Goal: Use online tool/utility: Utilize a website feature to perform a specific function

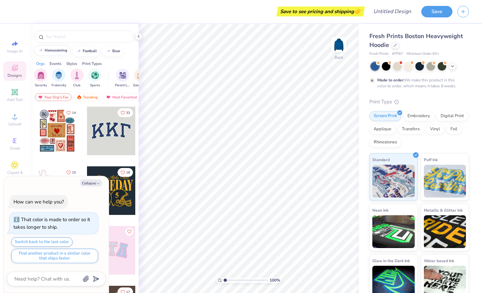
type textarea "x"
click at [71, 40] on input "text" at bounding box center [87, 36] width 84 height 7
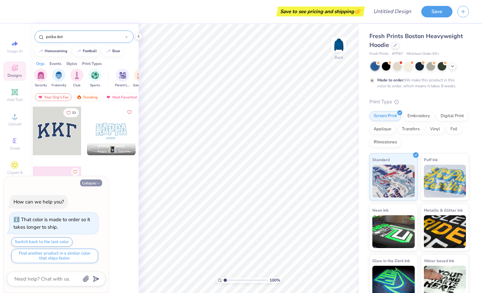
type input "polka dot"
click at [97, 180] on button "Collapse" at bounding box center [91, 182] width 22 height 7
type textarea "x"
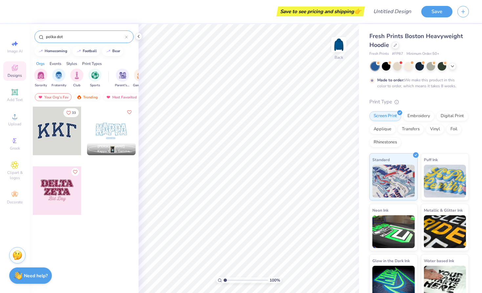
click at [63, 137] on div at bounding box center [57, 131] width 49 height 49
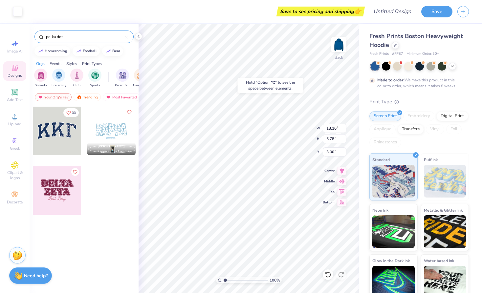
type input "12.94"
type input "5.52"
type input "3.11"
click at [16, 100] on span "Add Text" at bounding box center [15, 99] width 16 height 5
type input "7.05"
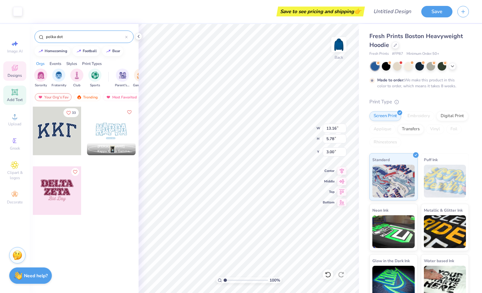
type input "2.04"
type input "5.73"
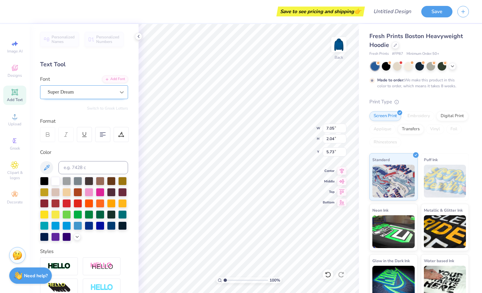
type textarea "T"
click at [15, 141] on icon at bounding box center [14, 140] width 3 height 5
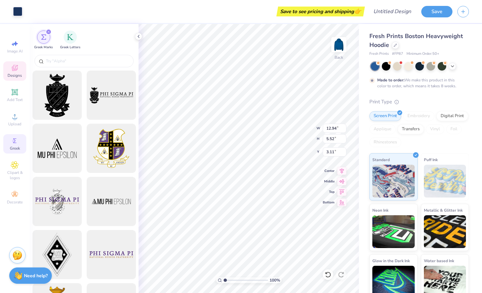
click at [18, 72] on icon at bounding box center [15, 68] width 8 height 8
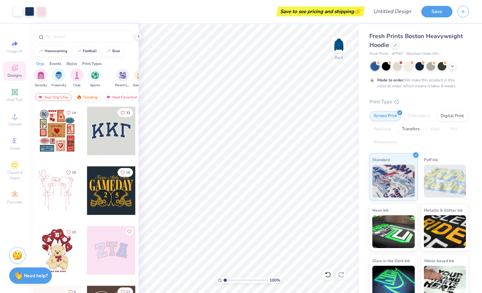
click at [86, 96] on div "Trending" at bounding box center [86, 97] width 27 height 8
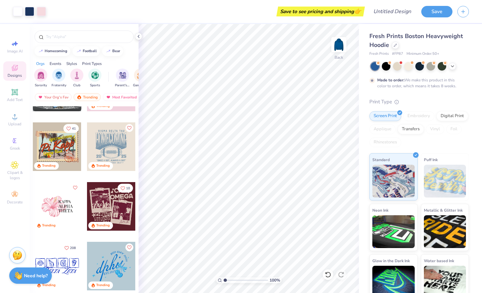
scroll to position [1244, 0]
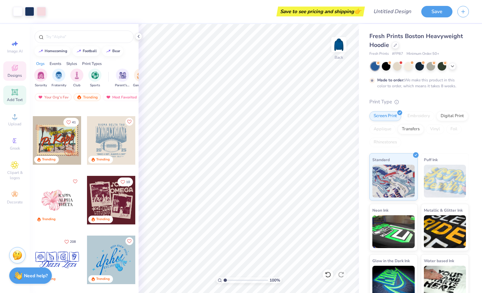
click at [14, 90] on icon at bounding box center [14, 92] width 5 height 5
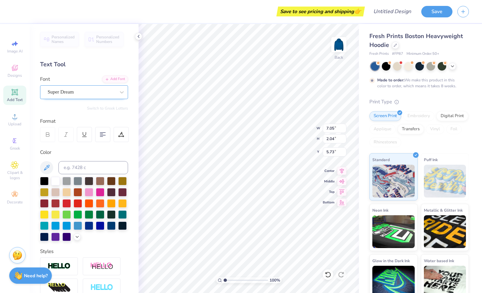
click at [74, 90] on span "Super Dream" at bounding box center [61, 92] width 26 height 8
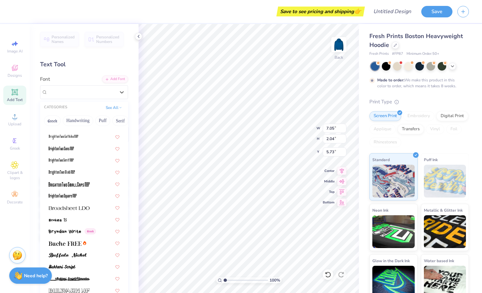
scroll to position [492, 0]
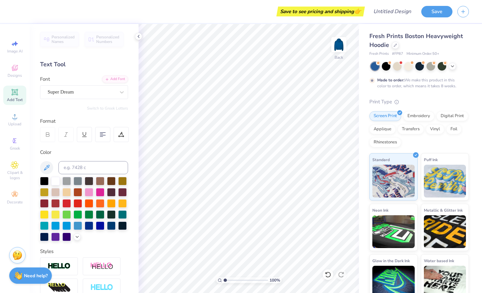
click at [13, 59] on div "Image AI Designs Add Text Upload Greek Clipart & logos Decorate" at bounding box center [14, 122] width 23 height 170
click at [13, 69] on icon at bounding box center [14, 69] width 5 height 4
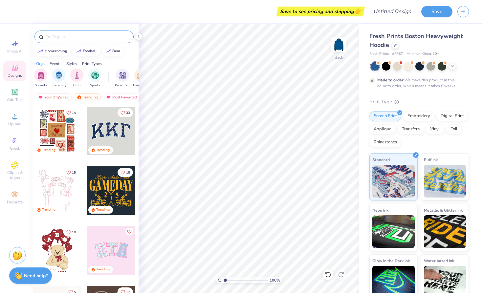
click at [66, 36] on input "text" at bounding box center [87, 36] width 84 height 7
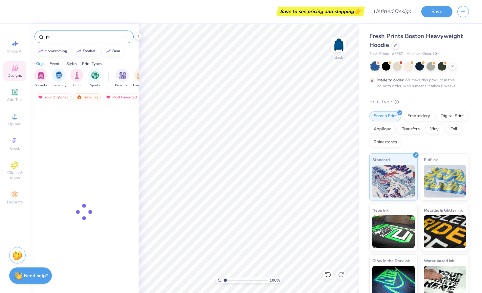
type input "p"
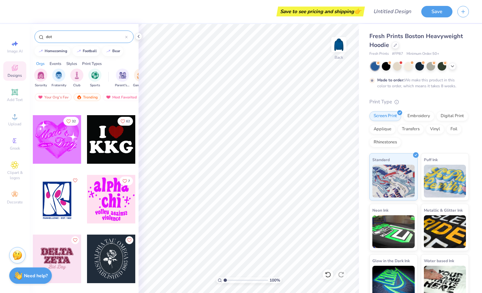
scroll to position [627, 0]
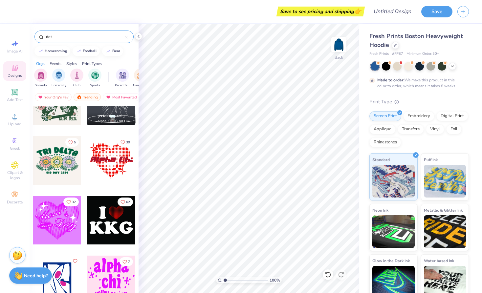
click at [46, 38] on input "dot" at bounding box center [85, 36] width 80 height 7
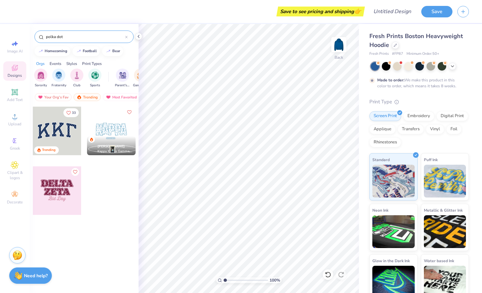
type input "polka dot"
click at [69, 186] on div at bounding box center [57, 190] width 49 height 49
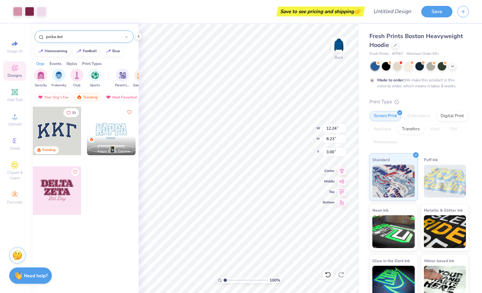
type input "2.43"
type input "2.49"
type input "6.31"
type input "2.69"
type input "2.44"
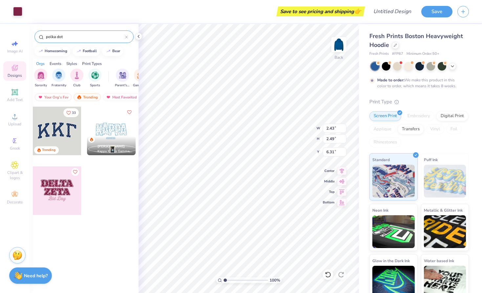
type input "6.36"
click at [288, 129] on div "100 % Back W 2.69 H 2.44 Y 6.36 Center Middle Top Bottom" at bounding box center [248, 158] width 220 height 269
type input "2.69"
type input "2.44"
type input "3.25"
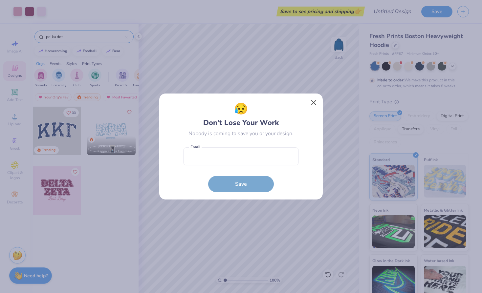
click at [310, 101] on button "Close" at bounding box center [313, 102] width 12 height 12
